Goal: Information Seeking & Learning: Learn about a topic

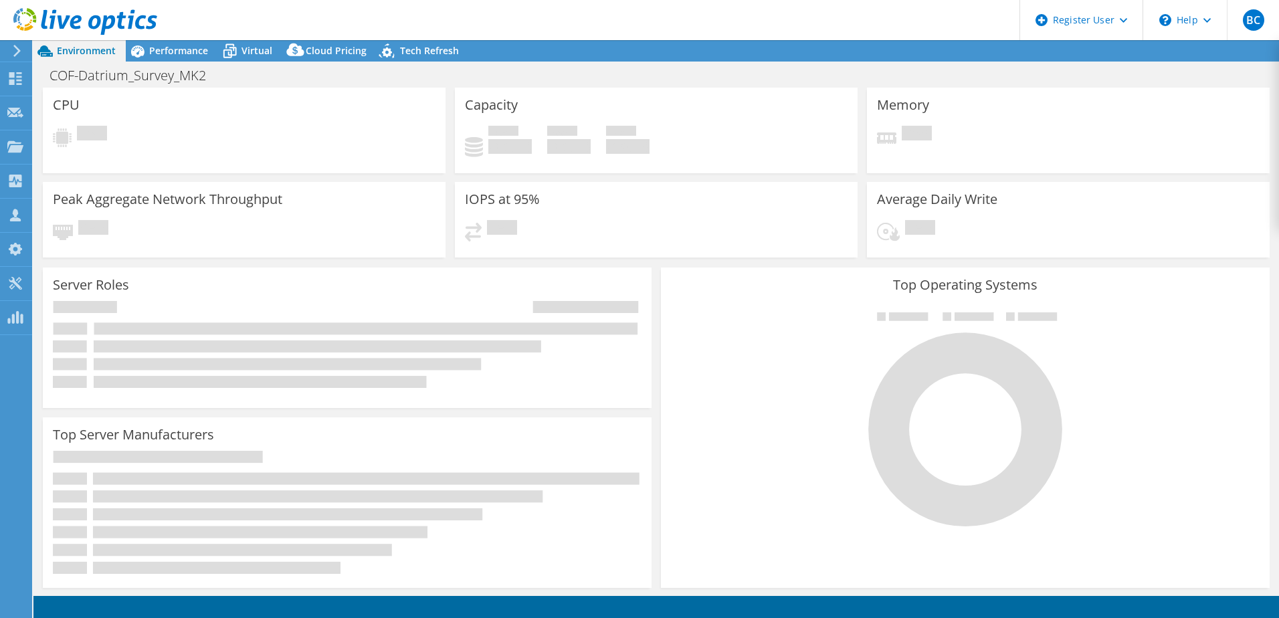
select select "USWest"
select select "USD"
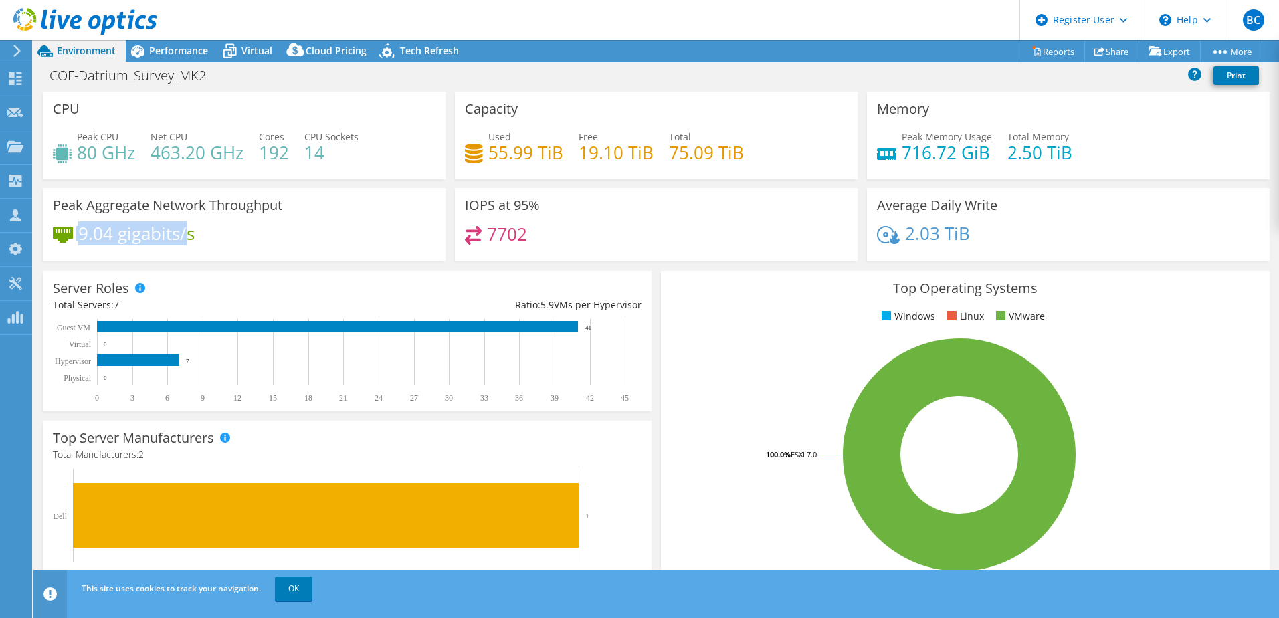
drag, startPoint x: 208, startPoint y: 221, endPoint x: 190, endPoint y: 241, distance: 26.5
click at [190, 241] on div "Peak Aggregate Network Throughput 9.04 gigabits/s" at bounding box center [244, 224] width 403 height 73
click at [195, 242] on div "9.04 gigabits/s" at bounding box center [244, 240] width 383 height 28
click at [190, 55] on span "Performance" at bounding box center [178, 50] width 59 height 13
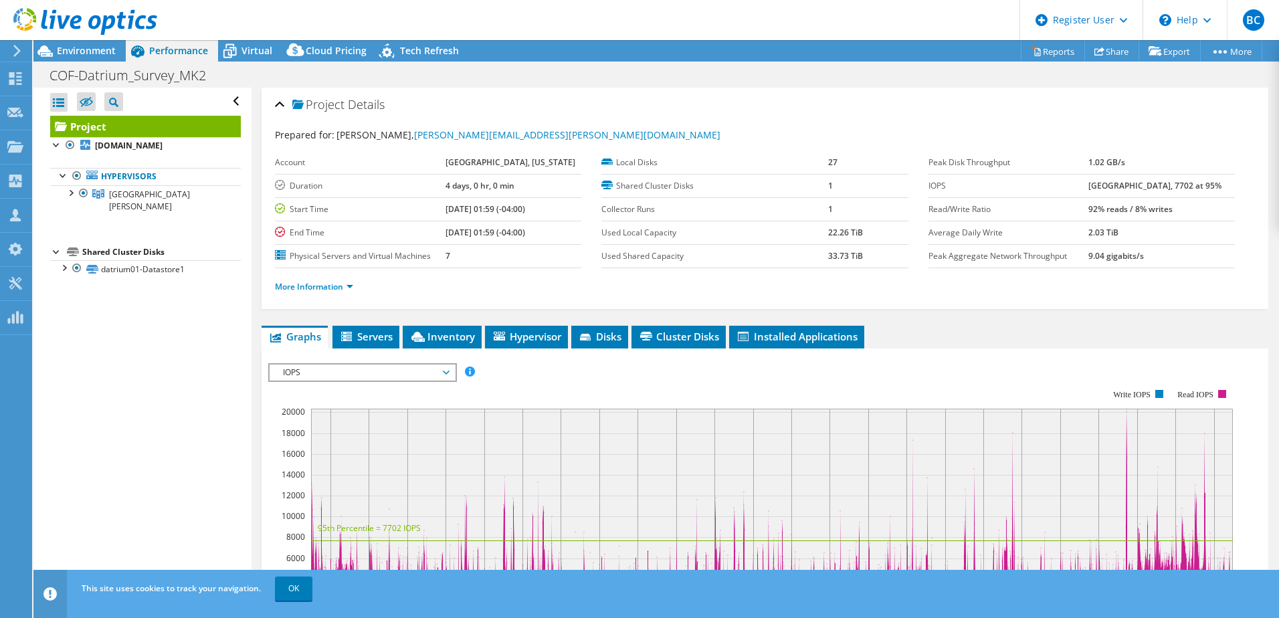
click at [371, 365] on span "IOPS" at bounding box center [362, 373] width 172 height 16
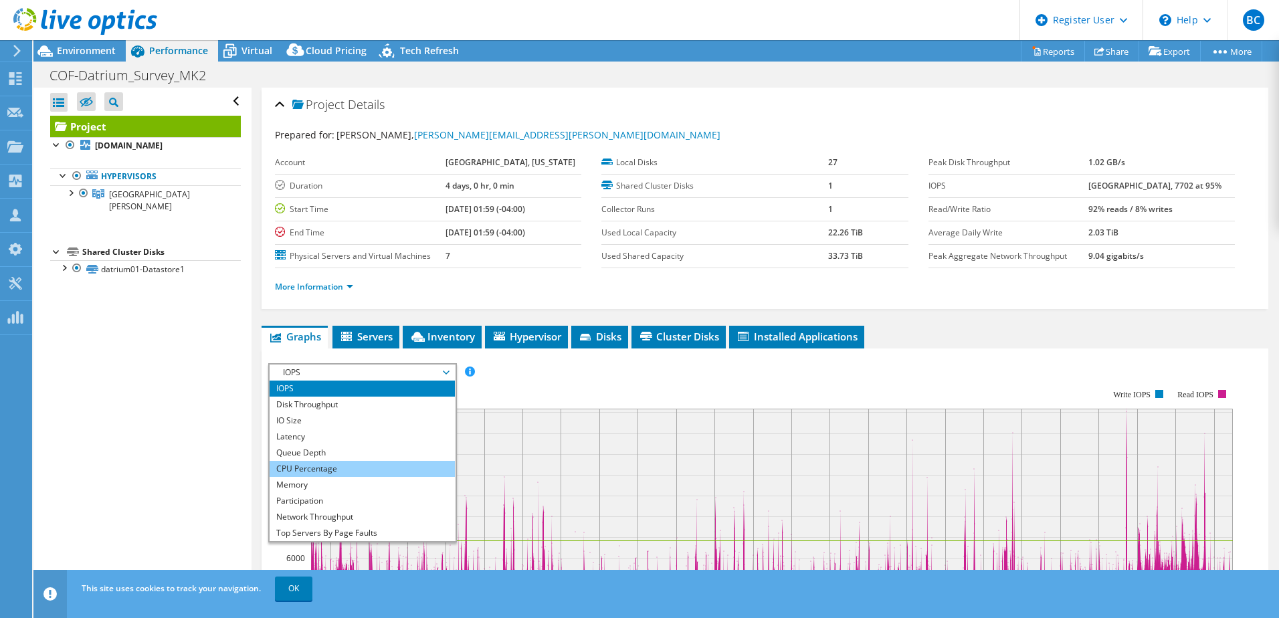
click at [328, 468] on li "CPU Percentage" at bounding box center [362, 469] width 185 height 16
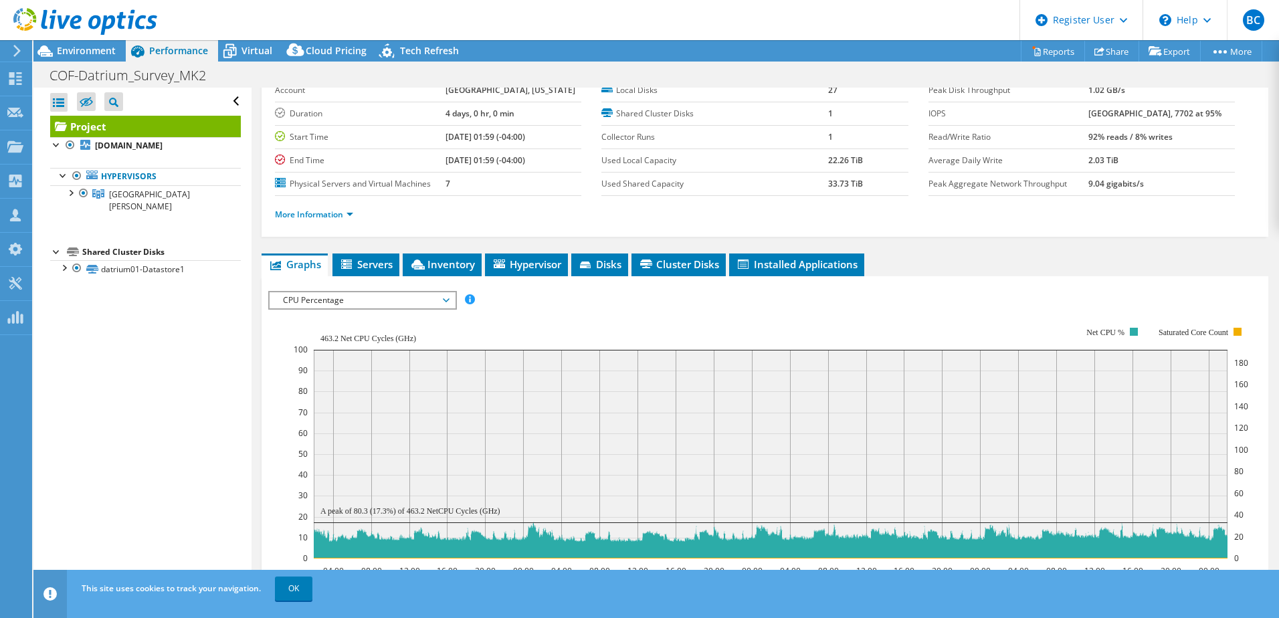
scroll to position [83, 0]
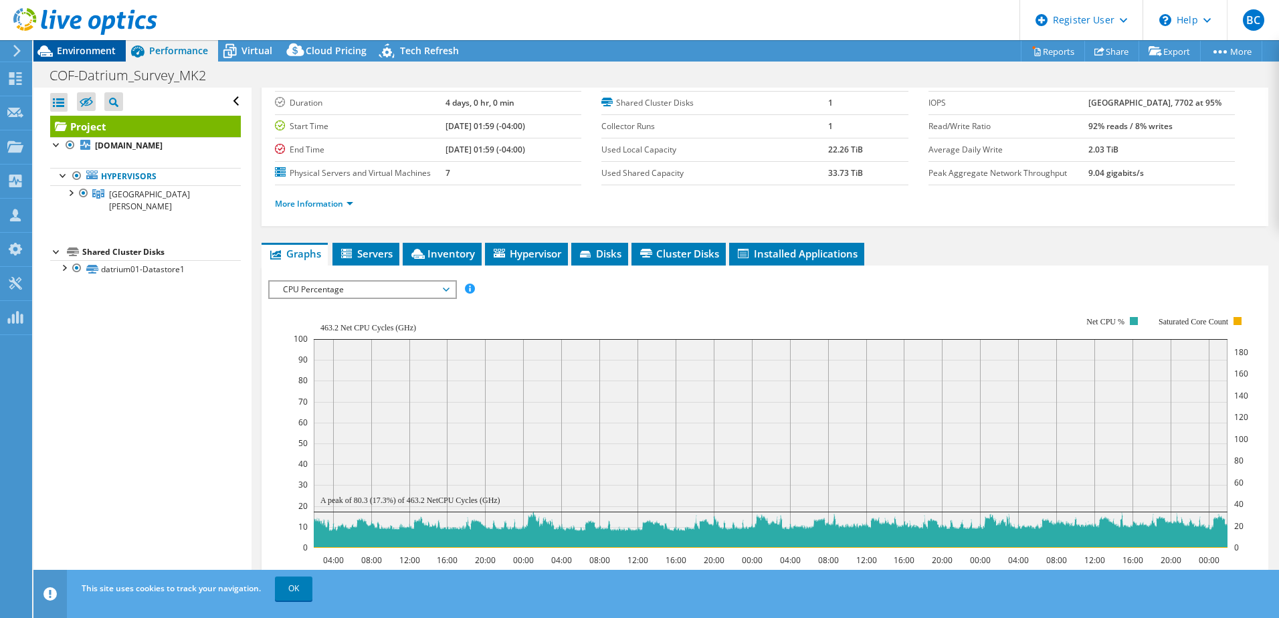
click at [87, 57] on div "Environment" at bounding box center [79, 50] width 92 height 21
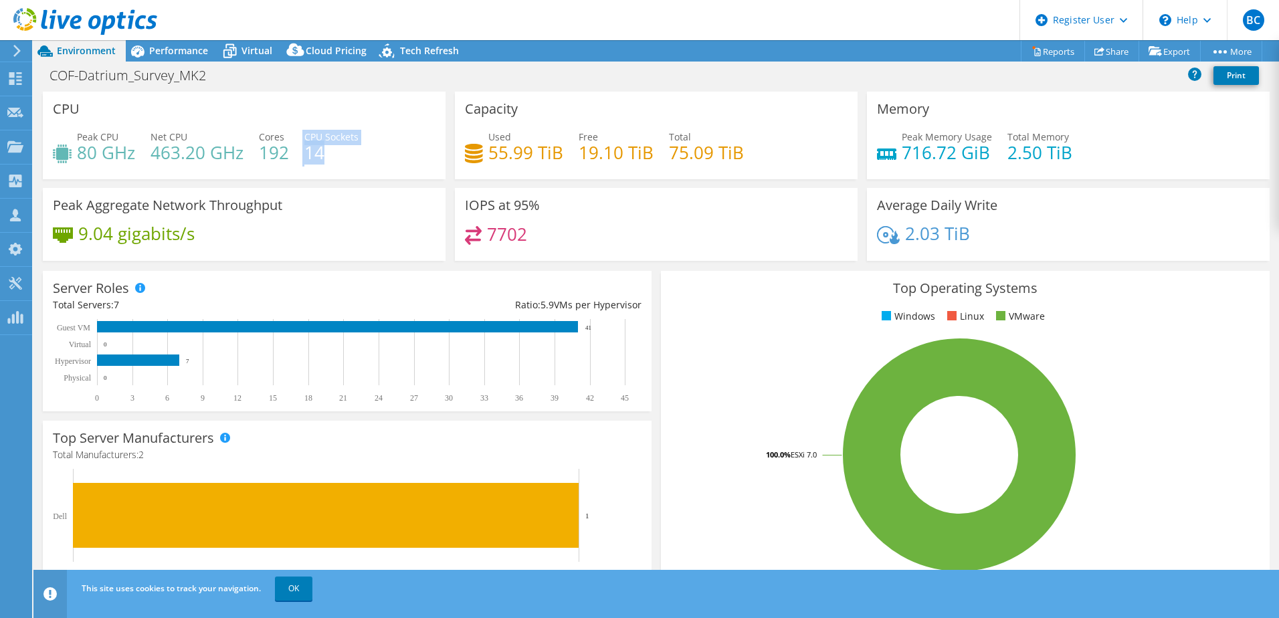
drag, startPoint x: 300, startPoint y: 153, endPoint x: 343, endPoint y: 153, distance: 42.8
click at [343, 153] on div "Peak CPU 80 GHz Net CPU 463.20 GHz Cores 192 CPU Sockets 14" at bounding box center [244, 151] width 383 height 43
click at [344, 153] on h4 "14" at bounding box center [331, 152] width 54 height 15
click at [100, 140] on span "Peak CPU" at bounding box center [97, 136] width 41 height 13
click at [74, 113] on h3 "CPU" at bounding box center [66, 109] width 27 height 15
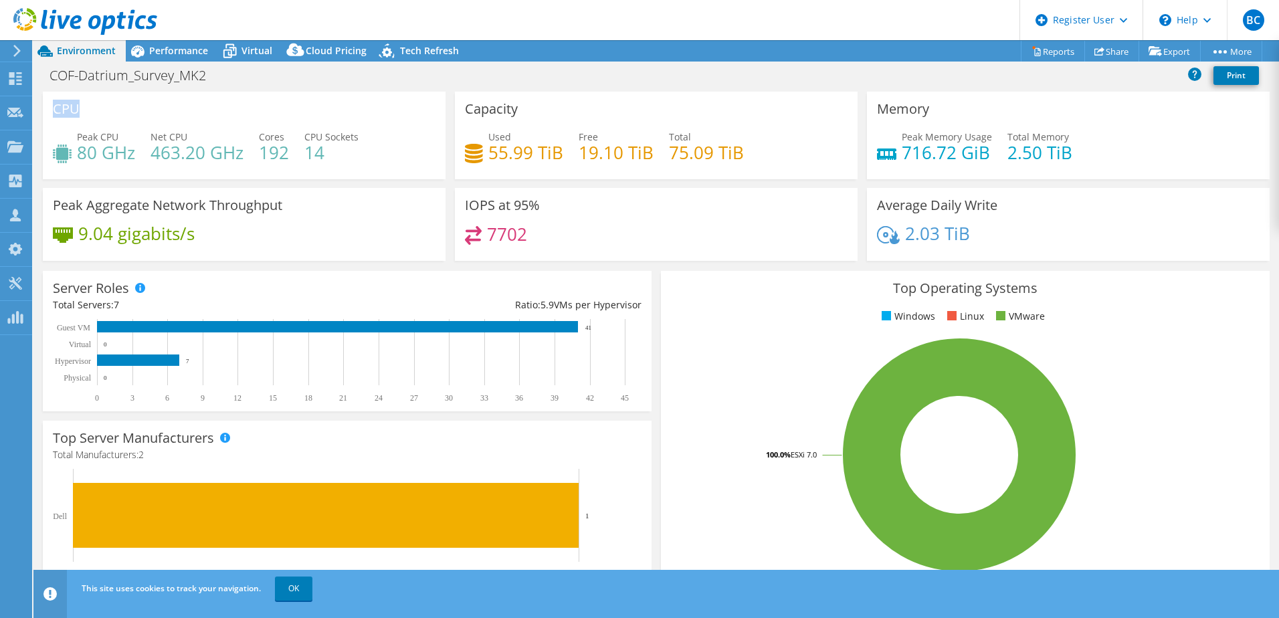
click at [73, 113] on h3 "CPU" at bounding box center [66, 109] width 27 height 15
click at [225, 52] on icon at bounding box center [229, 50] width 23 height 23
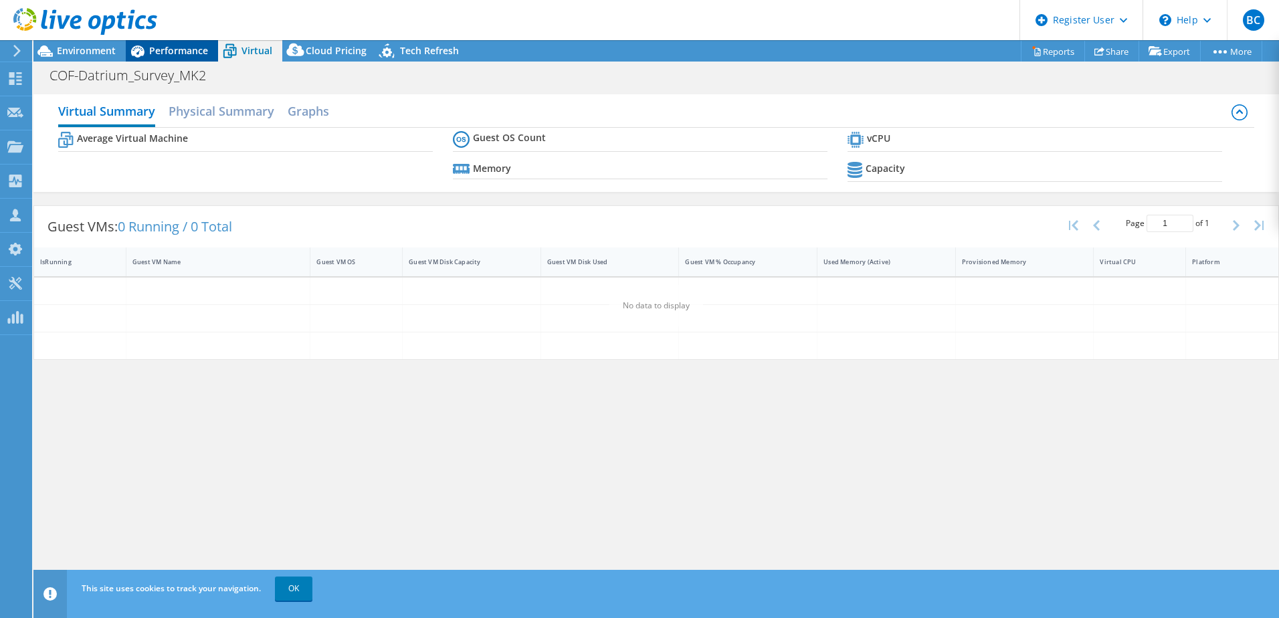
click at [163, 50] on span "Performance" at bounding box center [178, 50] width 59 height 13
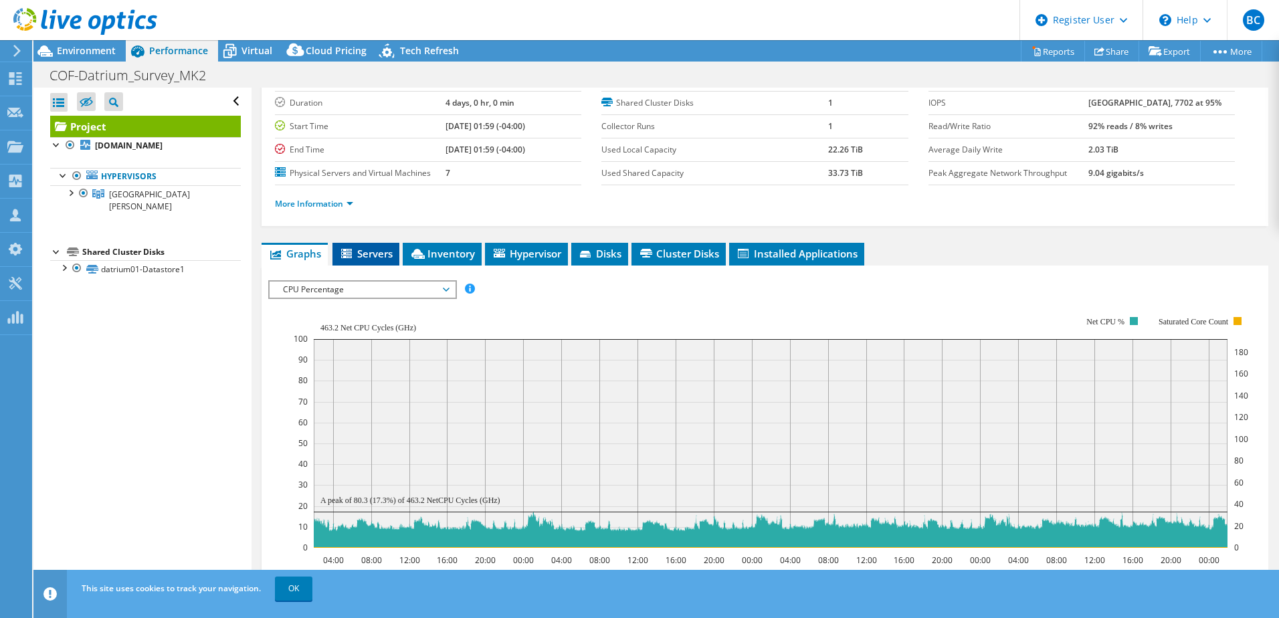
click at [368, 248] on span "Servers" at bounding box center [366, 253] width 54 height 13
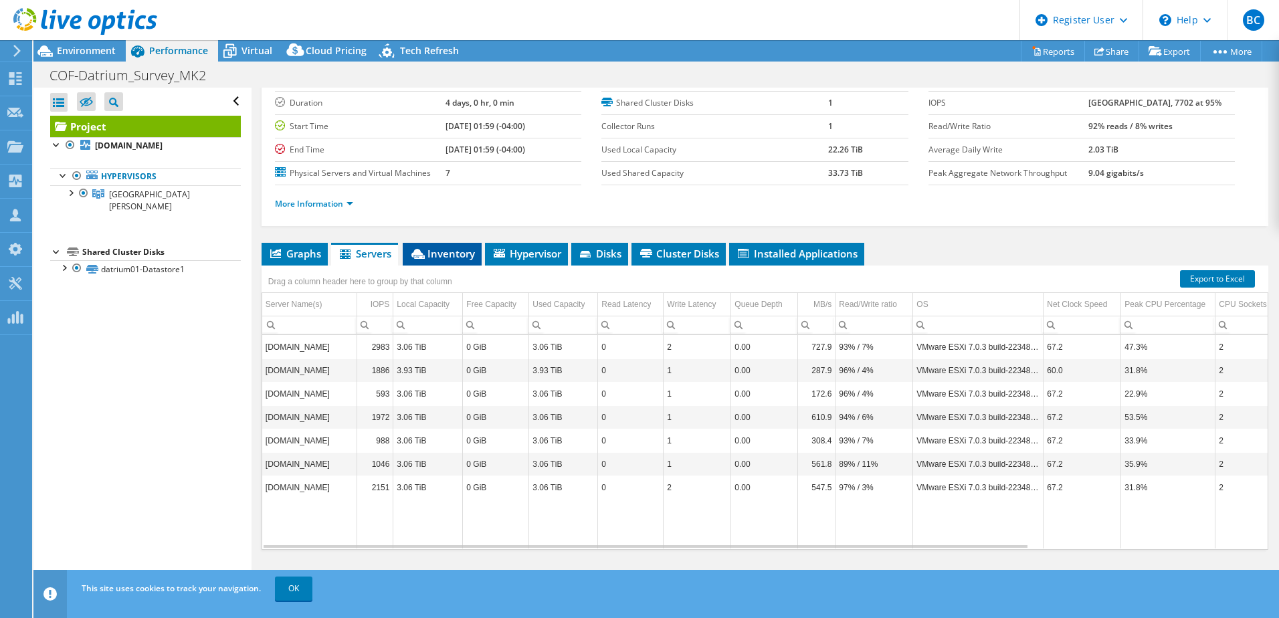
click at [453, 256] on span "Inventory" at bounding box center [443, 253] width 66 height 13
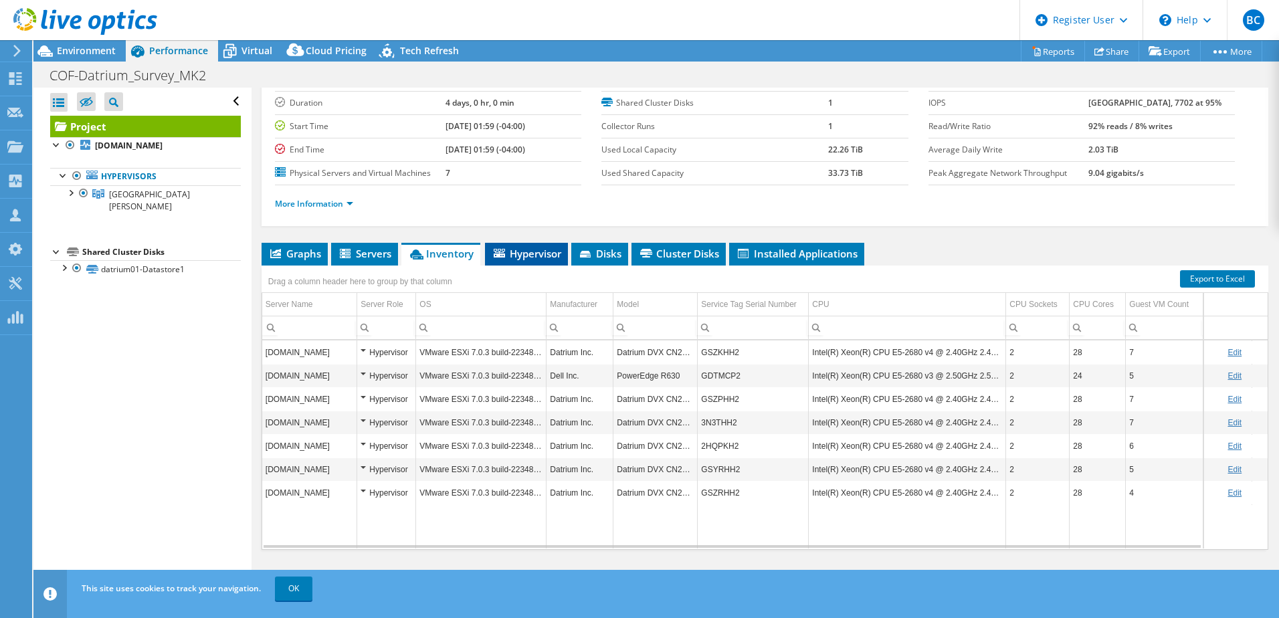
click at [516, 249] on span "Hypervisor" at bounding box center [527, 253] width 70 height 13
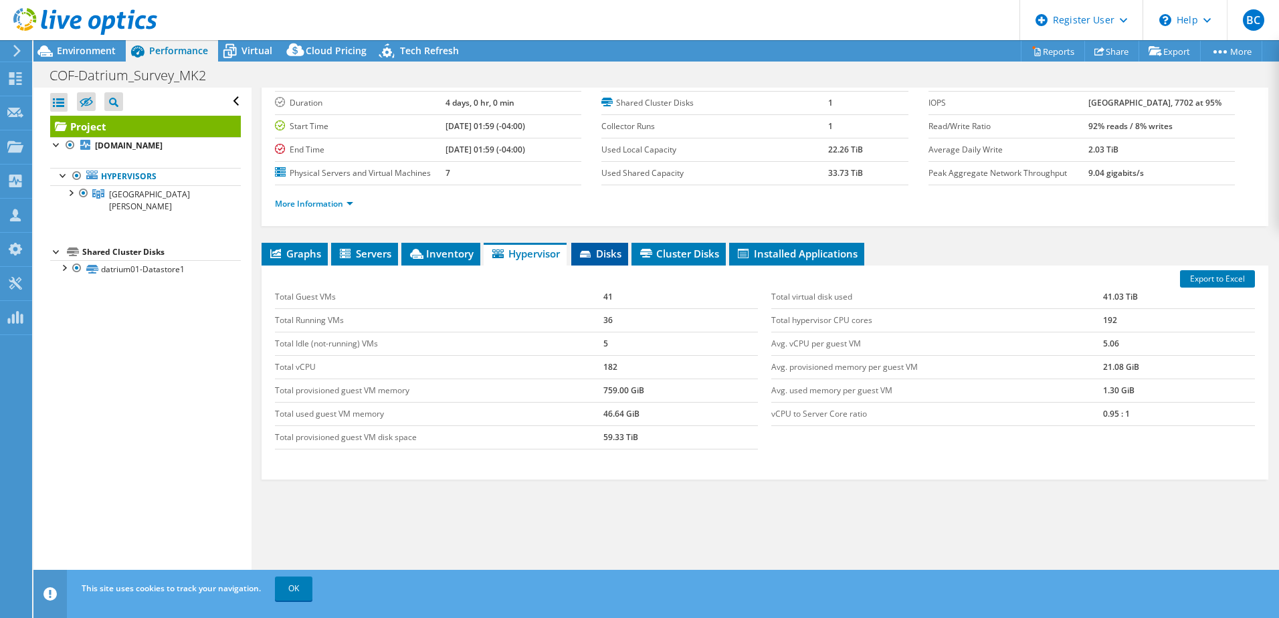
click at [598, 256] on span "Disks" at bounding box center [599, 253] width 43 height 13
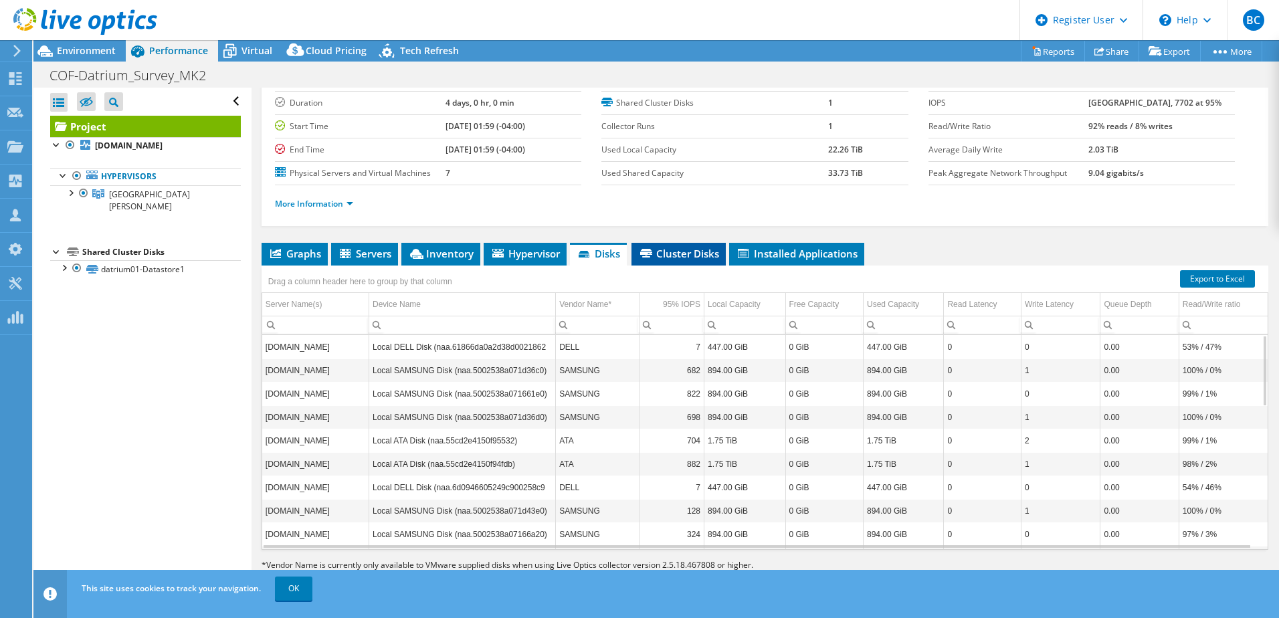
click at [666, 256] on span "Cluster Disks" at bounding box center [678, 253] width 81 height 13
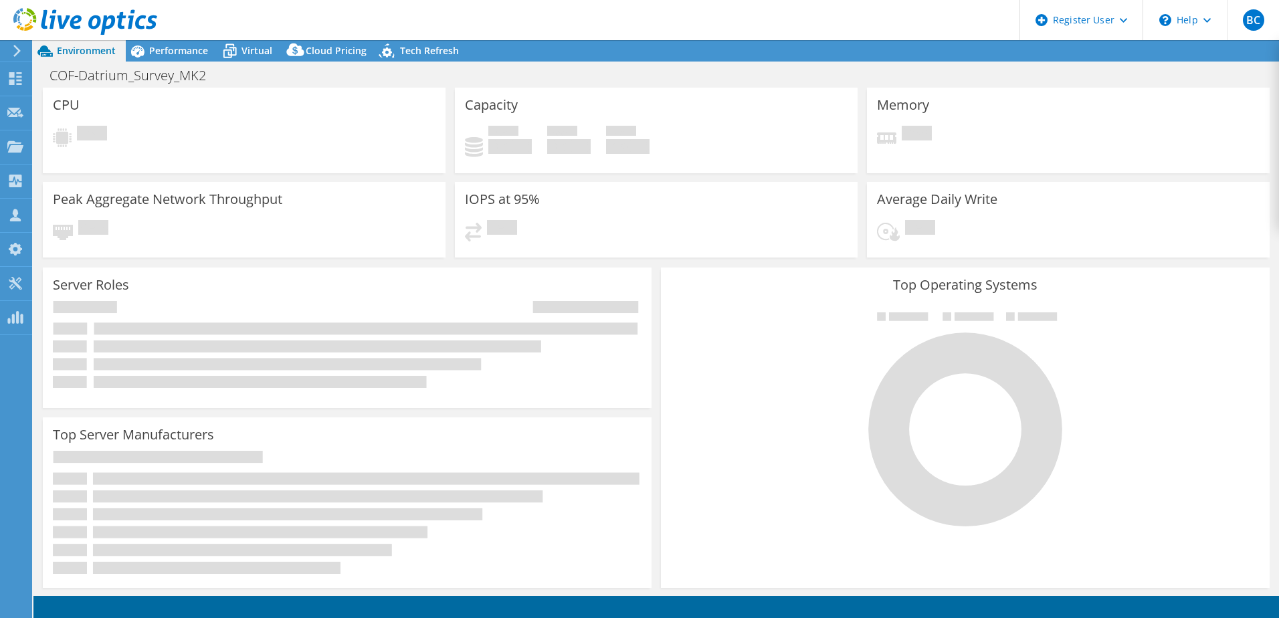
select select "USWest"
select select "USD"
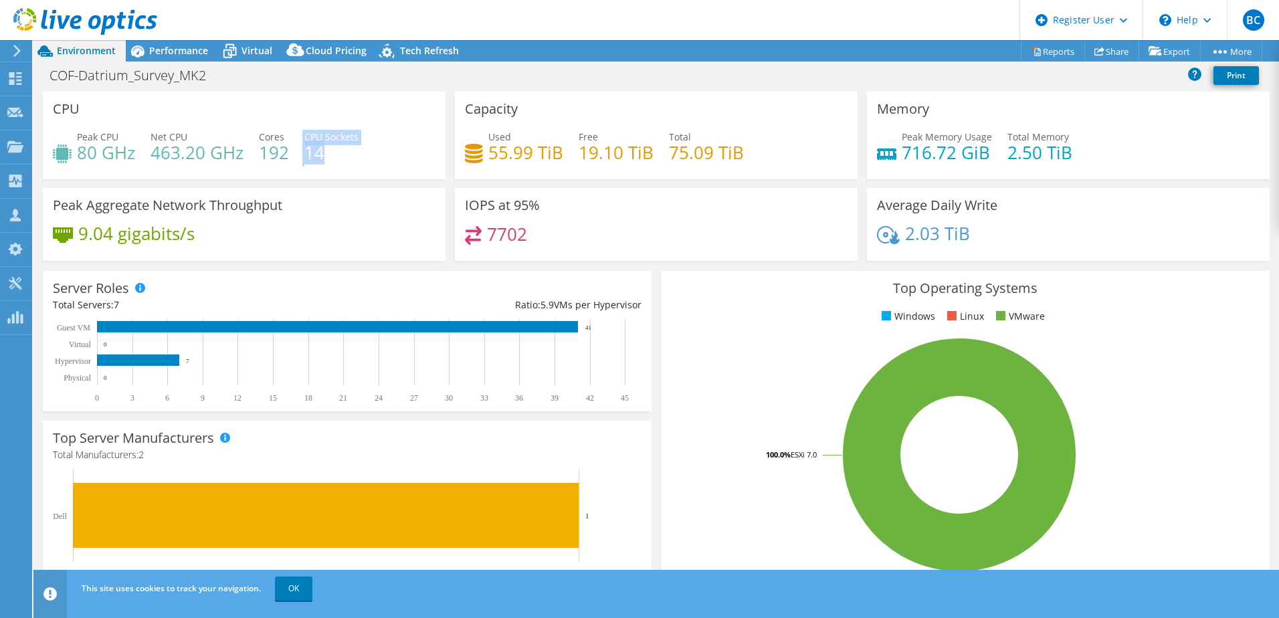
drag, startPoint x: 340, startPoint y: 154, endPoint x: 417, endPoint y: 181, distance: 81.5
click at [294, 156] on div "Peak CPU 80 GHz Net CPU 463.20 GHz Cores 192 CPU Sockets 14" at bounding box center [244, 151] width 383 height 43
click at [347, 188] on div "Peak Aggregate Network Throughput 9.04 gigabits/s" at bounding box center [244, 224] width 403 height 73
